Goal: Task Accomplishment & Management: Use online tool/utility

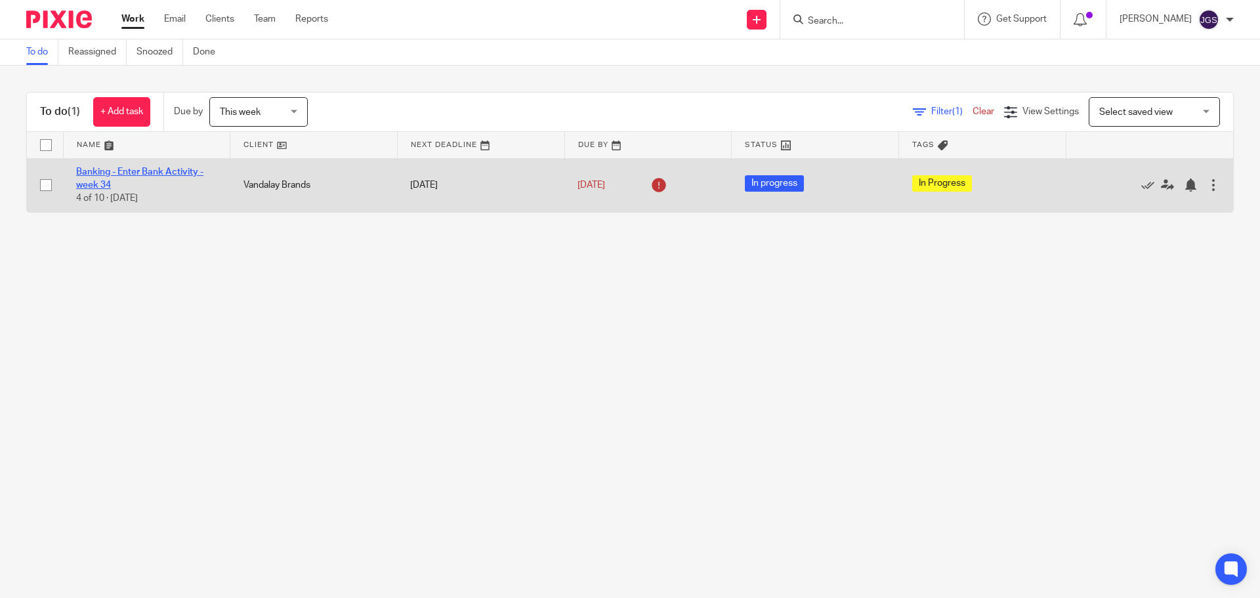
click at [131, 173] on link "Banking - Enter Bank Activity - week 34" at bounding box center [139, 178] width 127 height 22
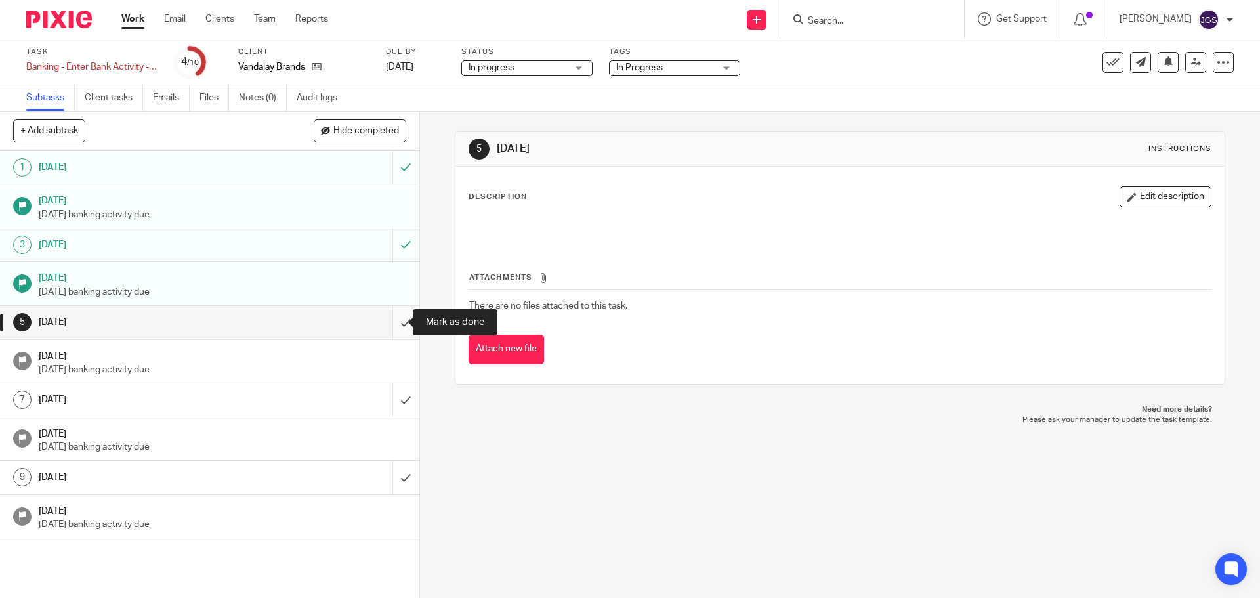
click at [390, 321] on input "submit" at bounding box center [209, 322] width 419 height 33
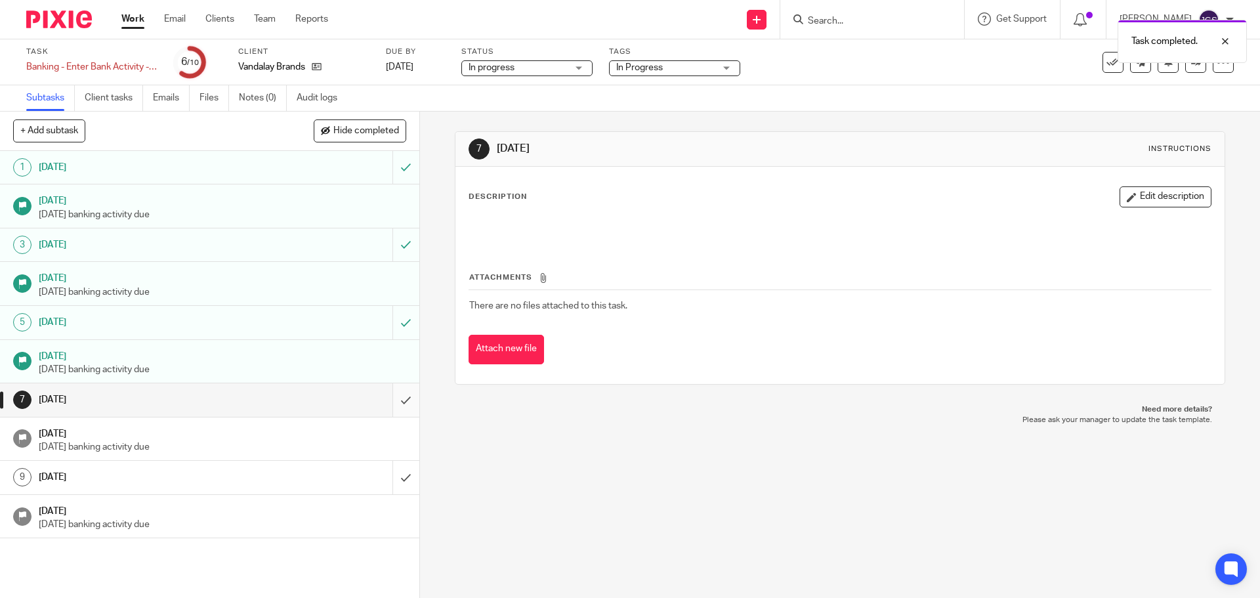
click at [396, 400] on input "submit" at bounding box center [209, 399] width 419 height 33
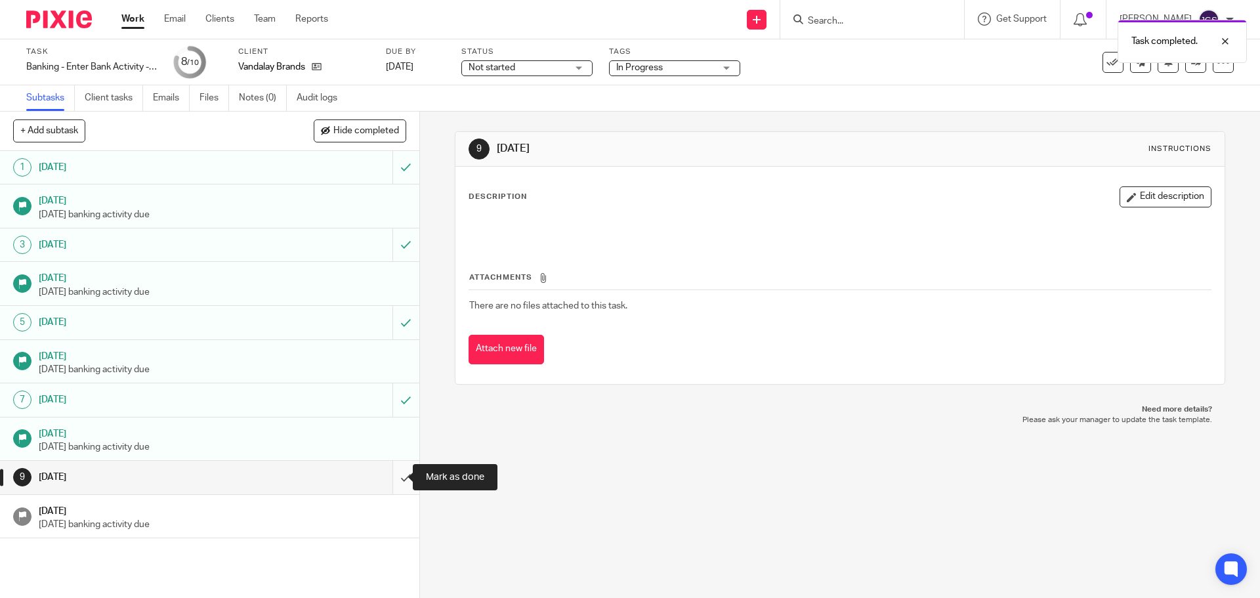
click at [393, 476] on input "submit" at bounding box center [209, 477] width 419 height 33
